Goal: Contribute content

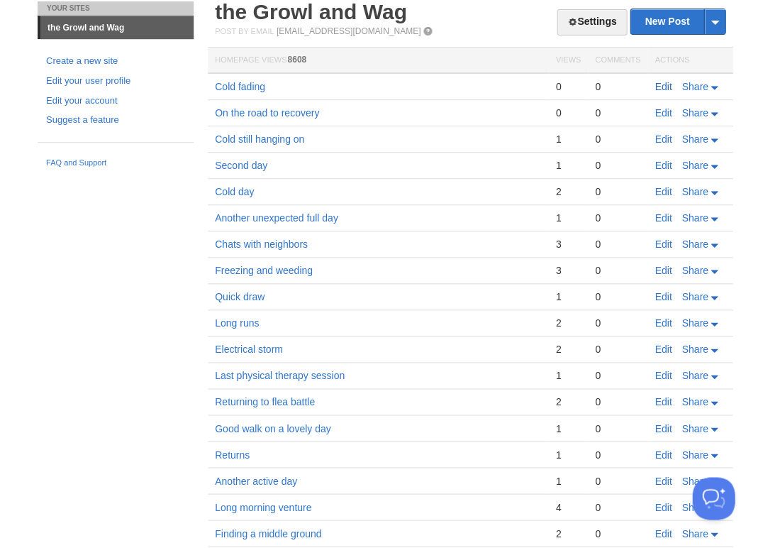
click at [656, 81] on link "Edit" at bounding box center [663, 86] width 17 height 11
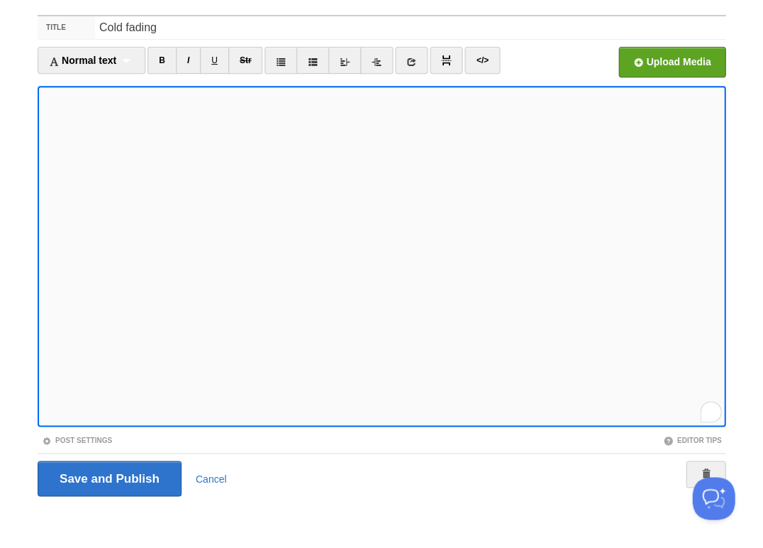
scroll to position [324, 0]
click at [108, 476] on input "Save and Publish" at bounding box center [110, 478] width 144 height 35
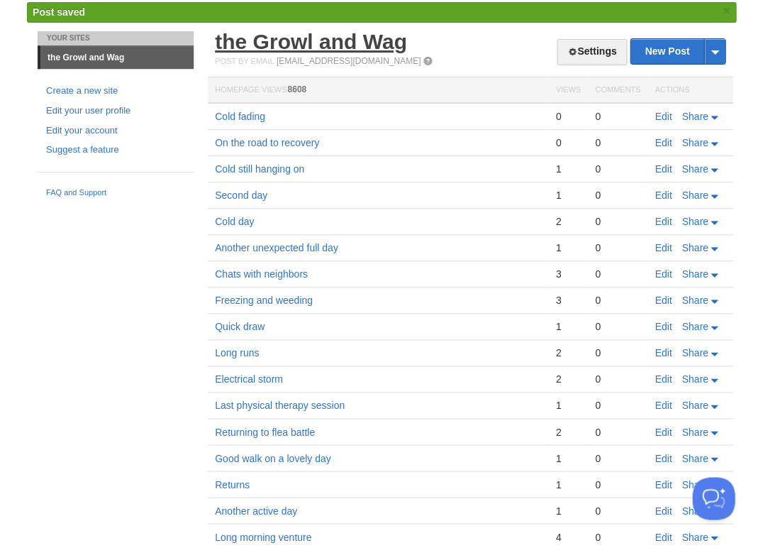
click at [258, 39] on link "the Growl and Wag" at bounding box center [311, 41] width 192 height 23
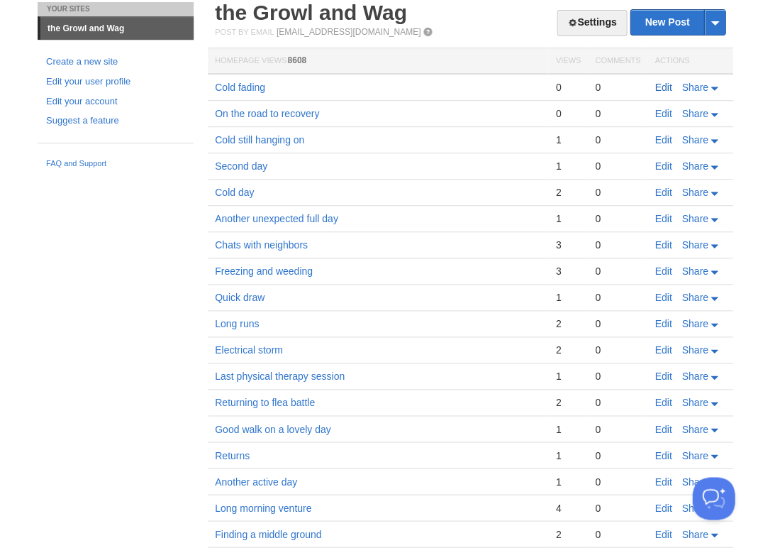
click at [658, 86] on link "Edit" at bounding box center [663, 87] width 17 height 11
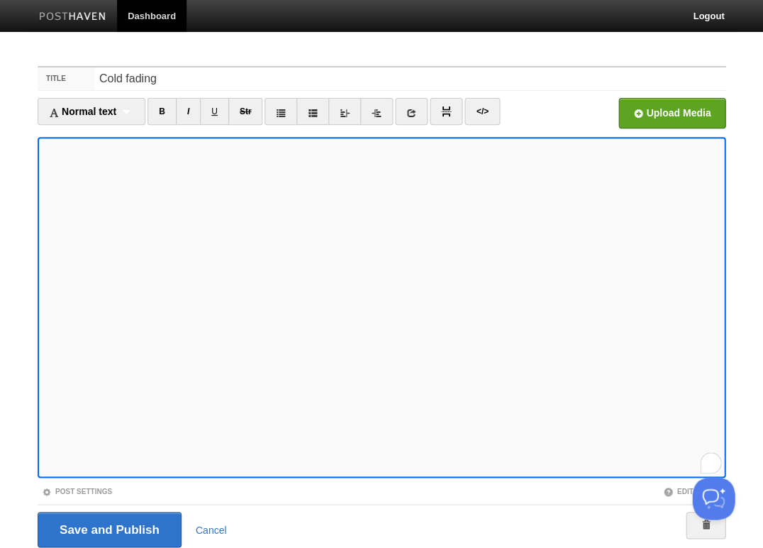
scroll to position [51, 0]
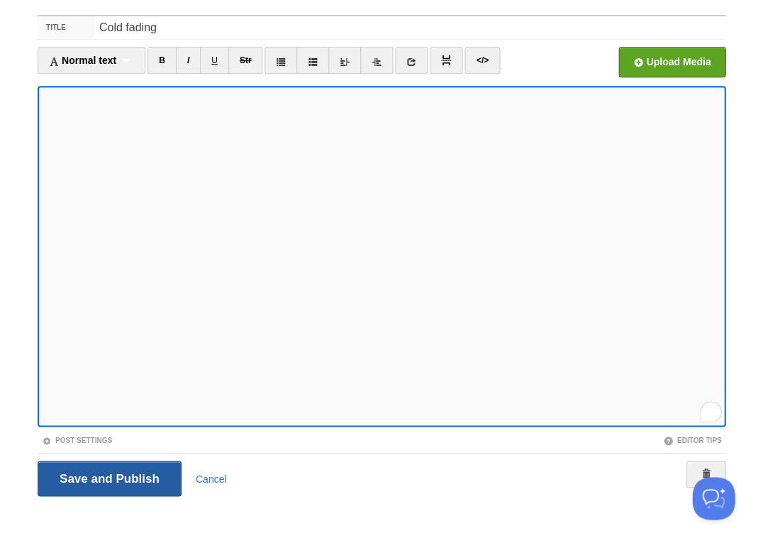
click at [108, 476] on input "Save and Publish" at bounding box center [110, 478] width 144 height 35
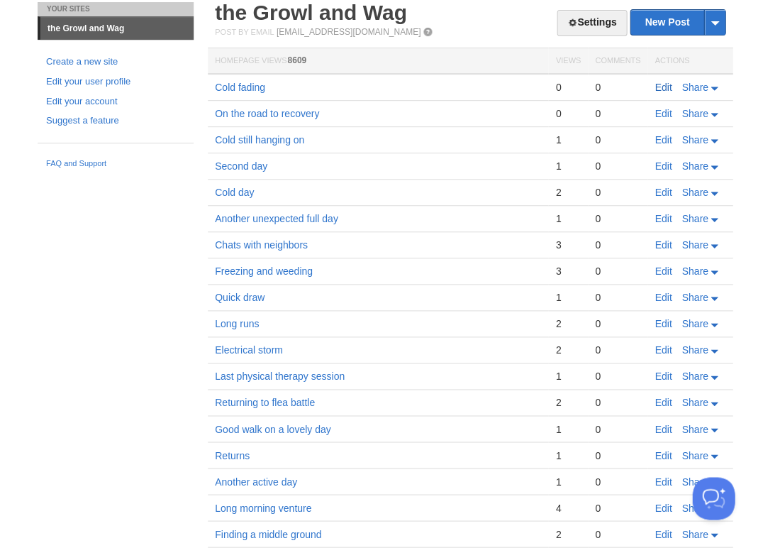
click at [665, 82] on link "Edit" at bounding box center [663, 87] width 17 height 11
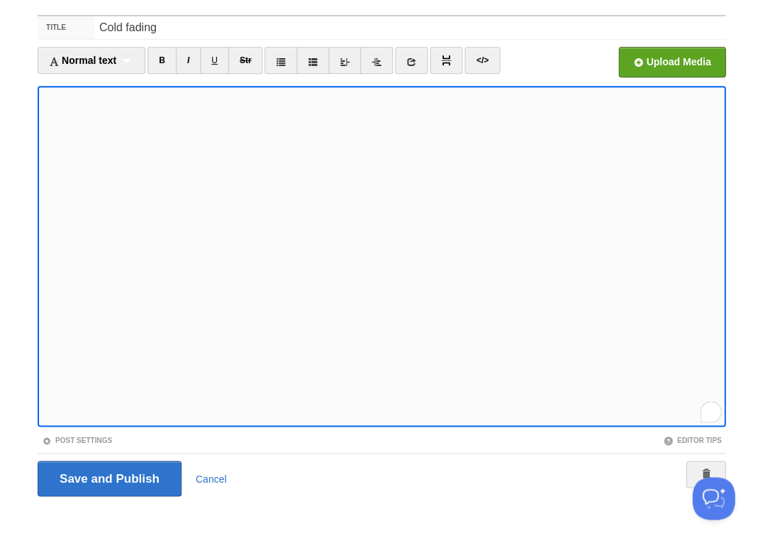
scroll to position [324, 0]
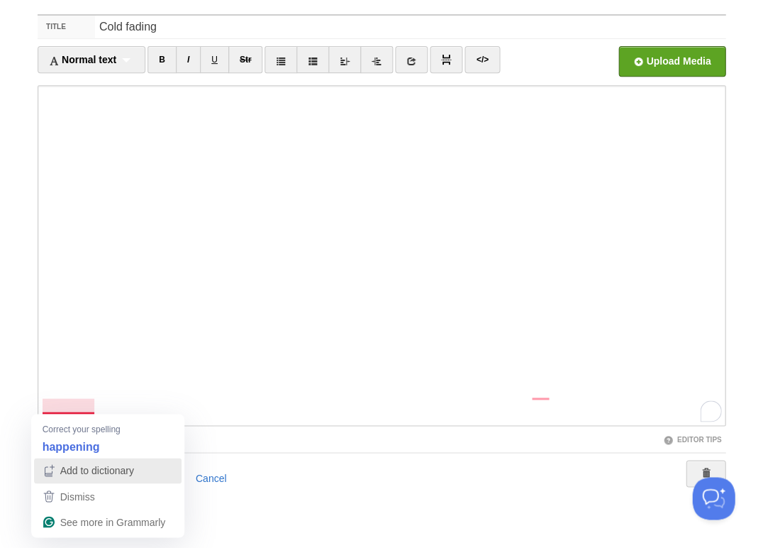
click at [80, 458] on button "Add to dictionary" at bounding box center [108, 471] width 148 height 26
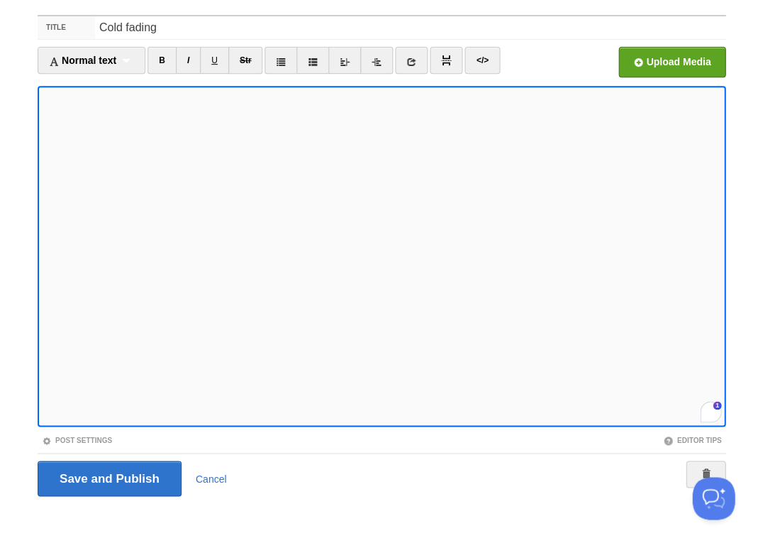
scroll to position [352, 0]
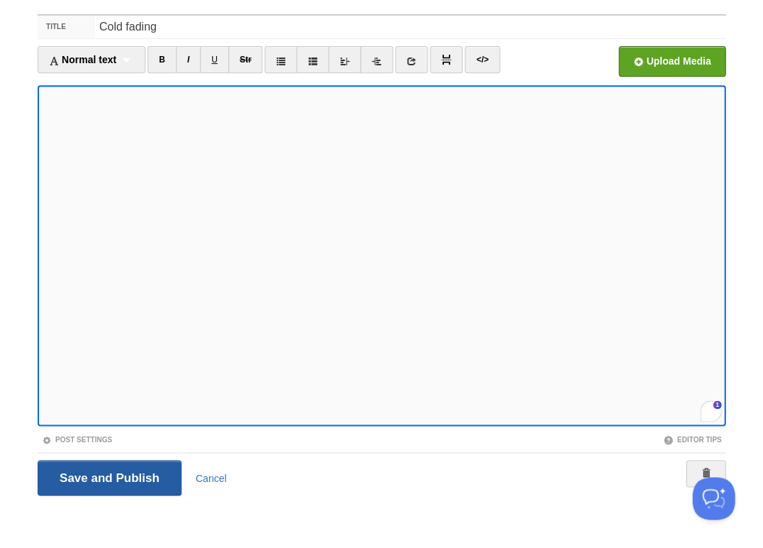
click at [108, 476] on input "Save and Publish" at bounding box center [110, 477] width 144 height 35
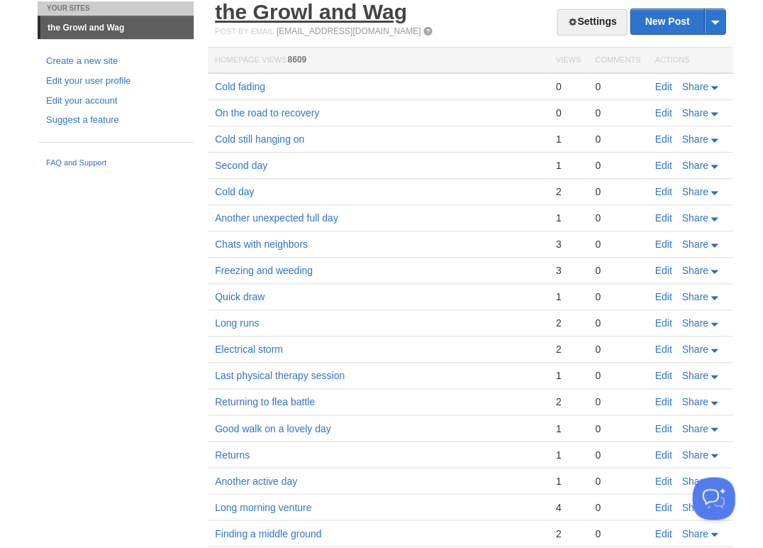
click at [312, 9] on link "the Growl and Wag" at bounding box center [311, 11] width 192 height 23
click at [250, 20] on link "the Growl and Wag" at bounding box center [311, 11] width 192 height 23
click at [87, 0] on html "Dashboard Logout Post saved × Post saved × Post saved × Post saved × Post saved…" at bounding box center [381, 299] width 763 height 702
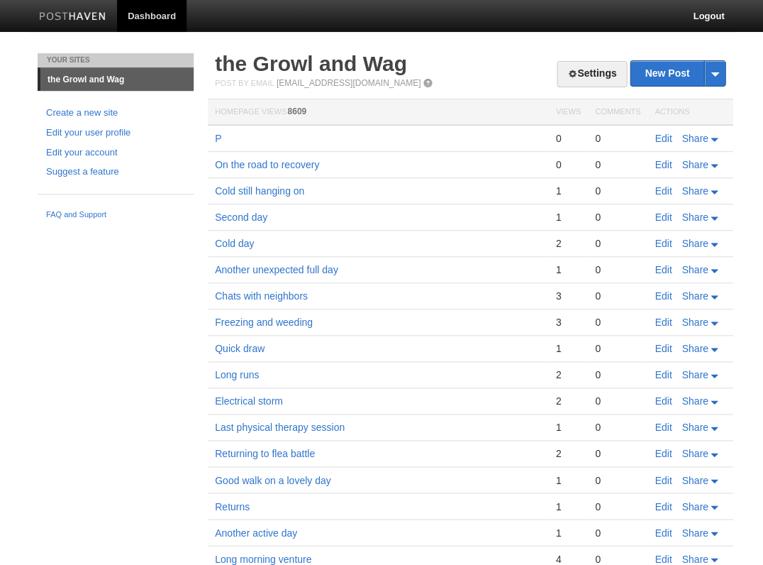
click at [282, 68] on link "the Growl and Wag" at bounding box center [311, 63] width 192 height 23
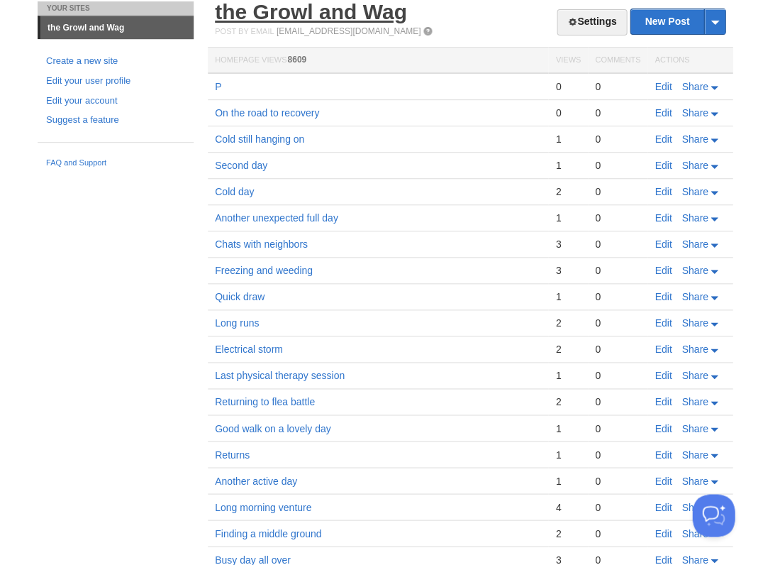
click at [275, 21] on link "the Growl and Wag" at bounding box center [311, 11] width 192 height 23
click at [257, 21] on link "the Growl and Wag" at bounding box center [311, 11] width 192 height 23
click at [275, 16] on link "the Growl and Wag" at bounding box center [311, 11] width 192 height 23
click at [666, 84] on link "Edit" at bounding box center [663, 86] width 17 height 11
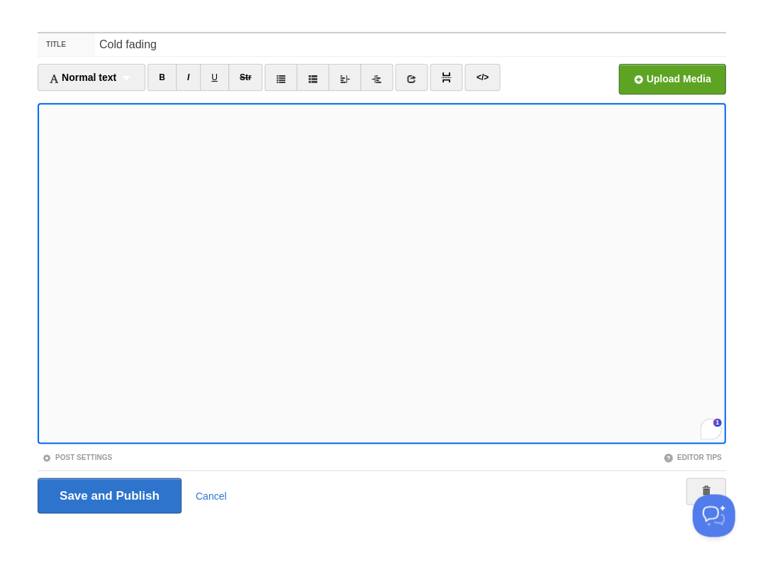
scroll to position [365, 0]
click at [108, 494] on input "Save and Publish" at bounding box center [110, 495] width 144 height 35
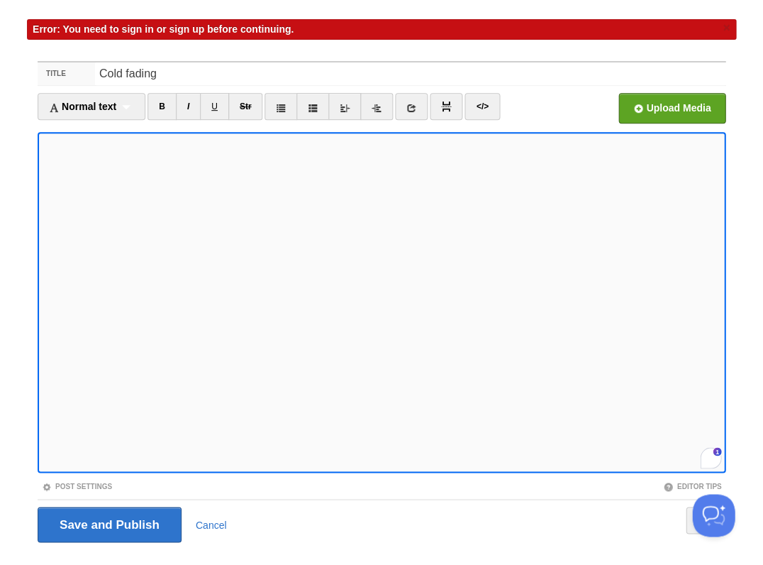
scroll to position [363, 0]
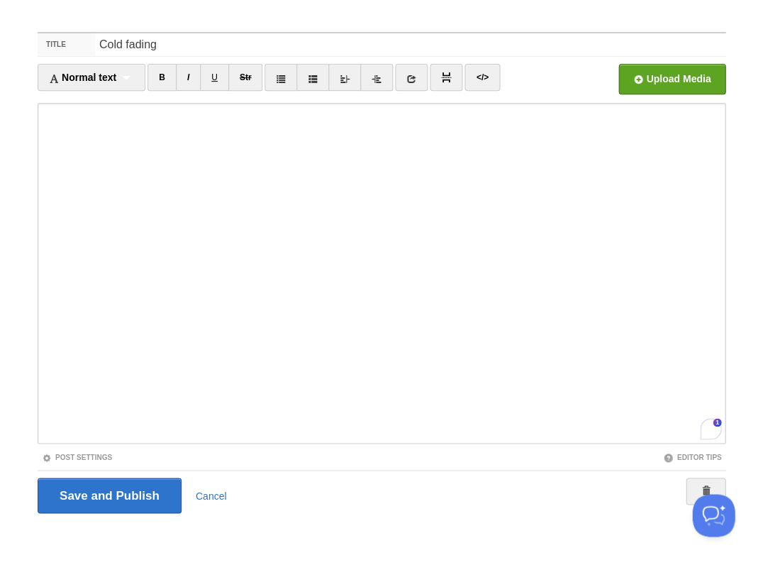
click at [202, 518] on div "Save and Publish Cancel" at bounding box center [382, 495] width 688 height 50
click at [208, 494] on link "Cancel" at bounding box center [211, 495] width 31 height 11
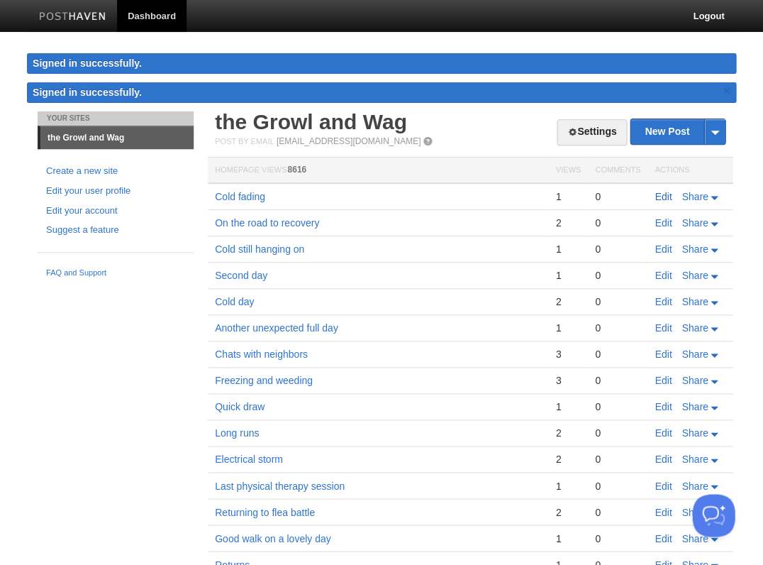
click at [656, 197] on link "Edit" at bounding box center [663, 196] width 17 height 11
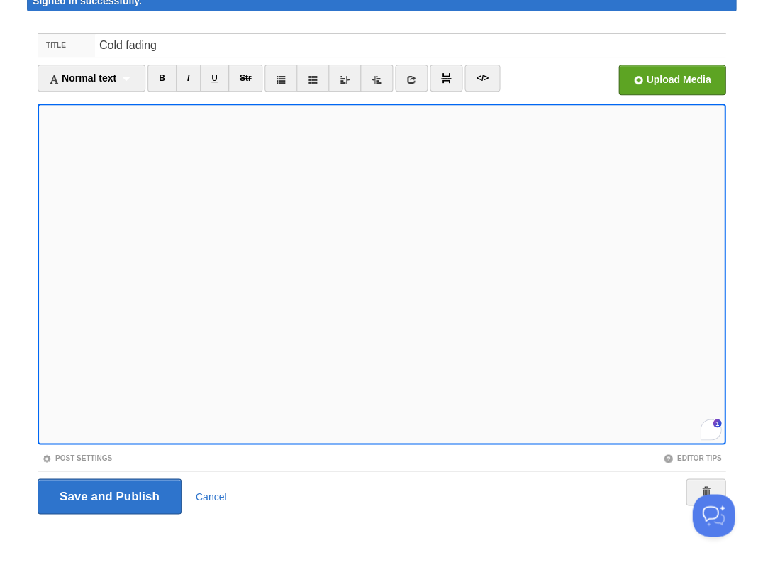
scroll to position [365, 0]
click at [108, 494] on input "Save and Publish" at bounding box center [110, 495] width 144 height 35
